Goal: Find specific page/section: Find specific page/section

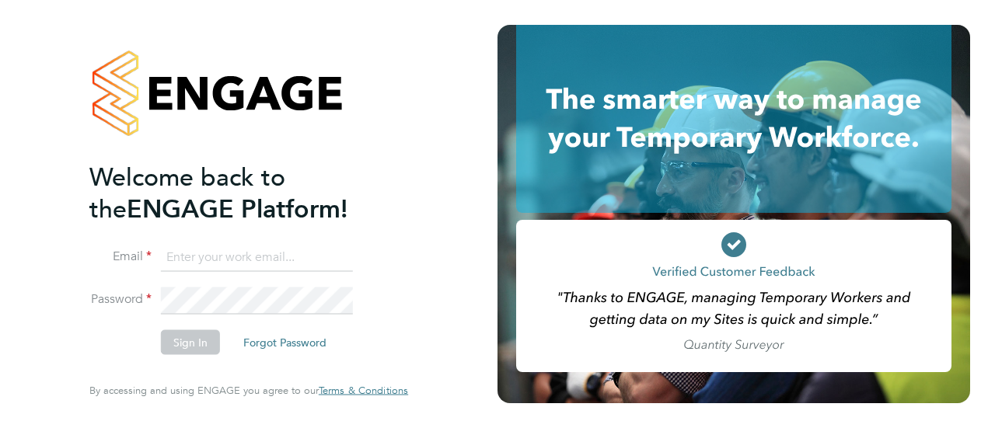
type input "[PERSON_NAME][EMAIL_ADDRESS][DOMAIN_NAME]"
click at [174, 346] on button "Sign In" at bounding box center [190, 342] width 59 height 25
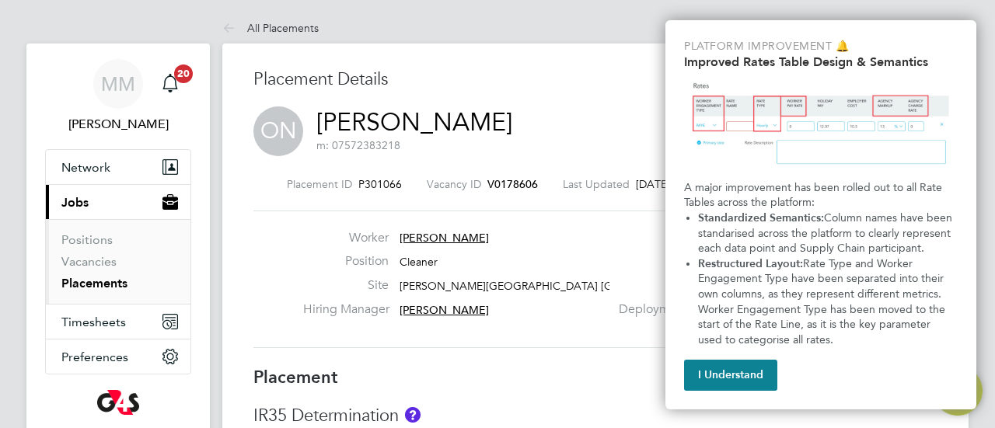
click at [89, 284] on link "Placements" at bounding box center [94, 283] width 66 height 15
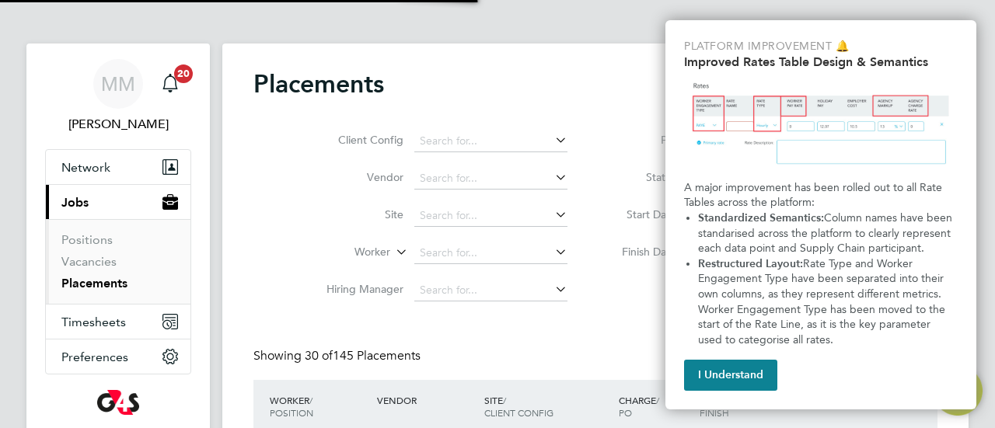
scroll to position [291, 0]
